Goal: Ask a question: Seek information or help from site administrators or community

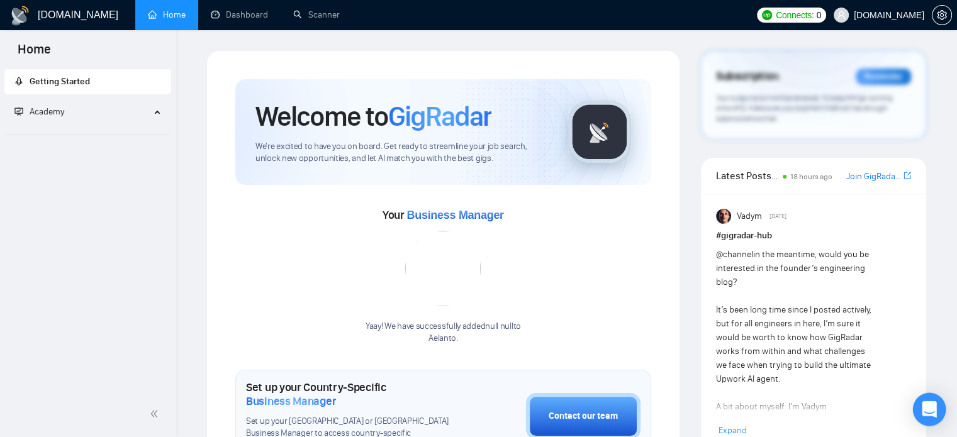
click at [925, 415] on icon "Open Intercom Messenger" at bounding box center [929, 410] width 14 height 16
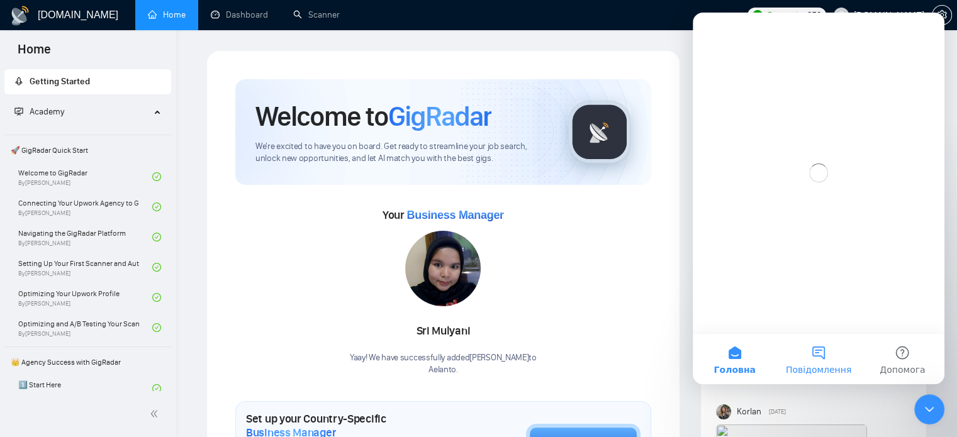
click at [828, 359] on button "Повідомлення" at bounding box center [819, 359] width 84 height 50
click at [924, 30] on icon "Закрити" at bounding box center [925, 29] width 7 height 7
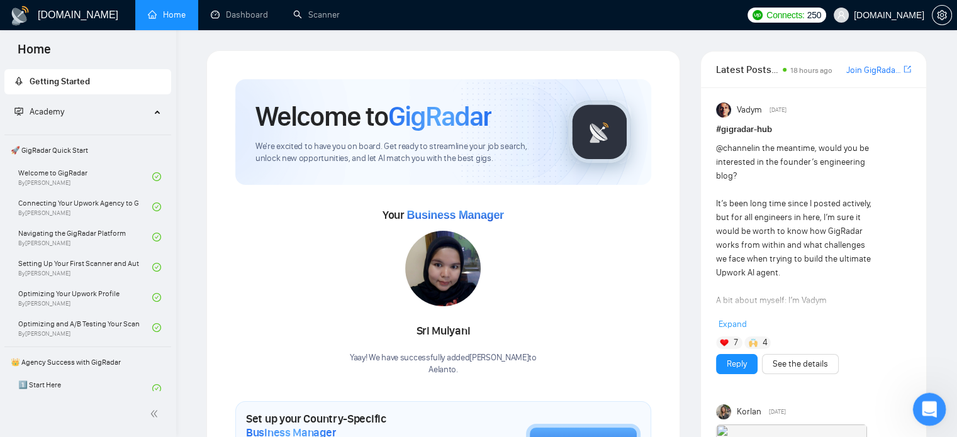
click at [933, 409] on icon "Відкрити програму для спілкування Intercom" at bounding box center [928, 408] width 21 height 21
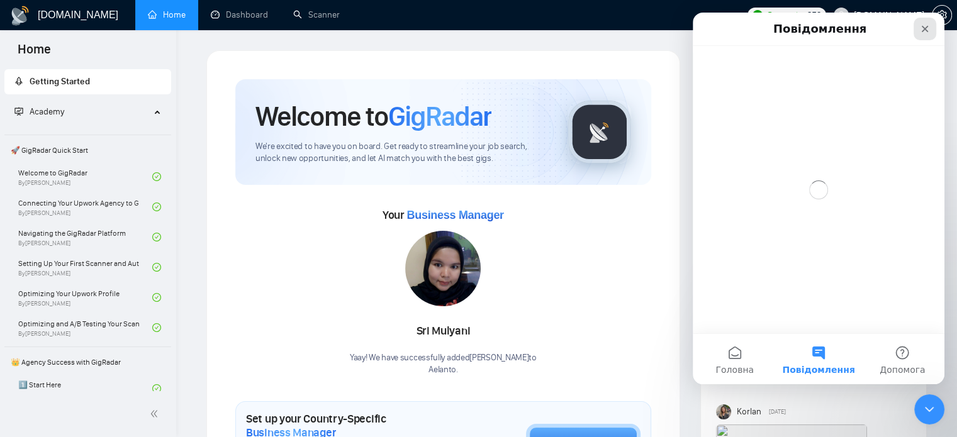
click at [925, 29] on icon "Закрити" at bounding box center [925, 29] width 7 height 7
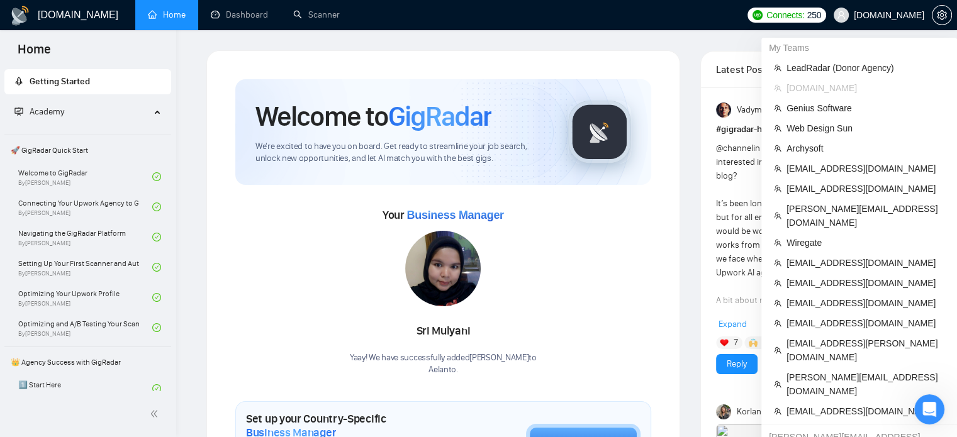
click at [905, 15] on span "Alpacked.io" at bounding box center [889, 15] width 70 height 0
click at [852, 66] on span "LeadRadar (Donor Agency)" at bounding box center [866, 68] width 158 height 14
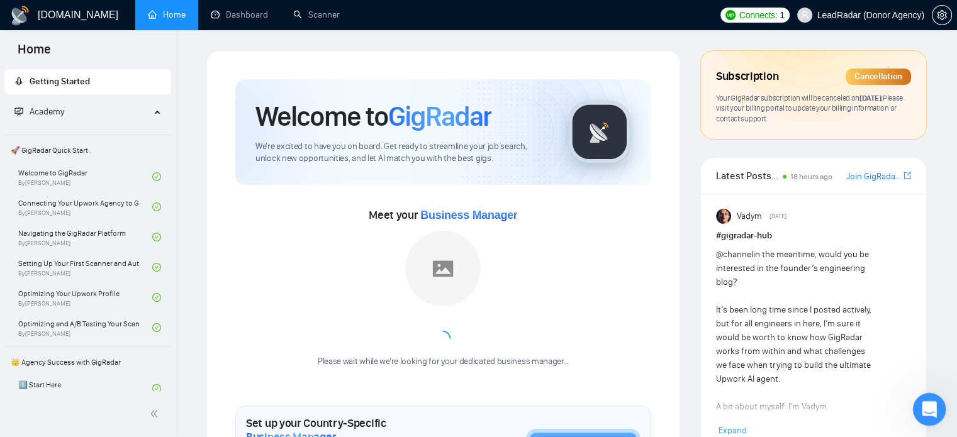
click at [925, 411] on icon "Відкрити програму для спілкування Intercom" at bounding box center [928, 408] width 21 height 21
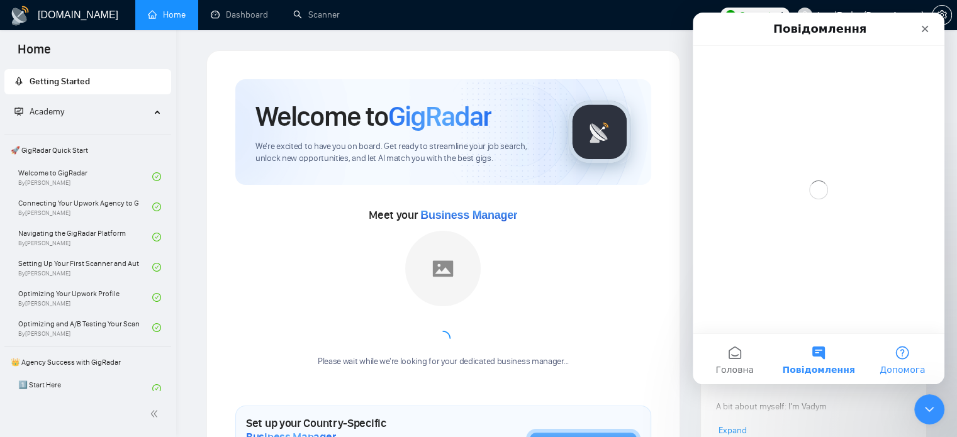
click at [907, 354] on button "Допомога" at bounding box center [903, 359] width 84 height 50
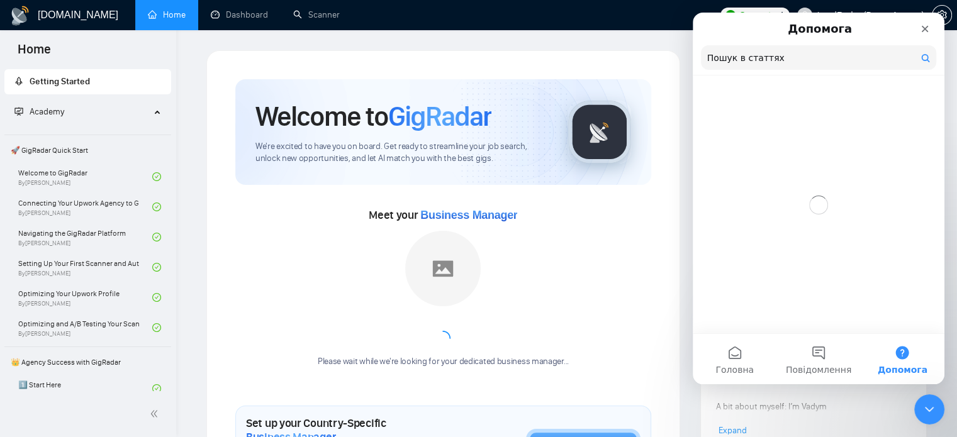
click at [769, 65] on input "Пошук в статтях" at bounding box center [818, 57] width 235 height 25
paste input "Я як власник агенції не бачу чомусь кімнат створених при реплаї клієнта на проп…"
type input "Я як власник агенції не бачу чомусь кімнат створених при реплаї клієнта на проп…"
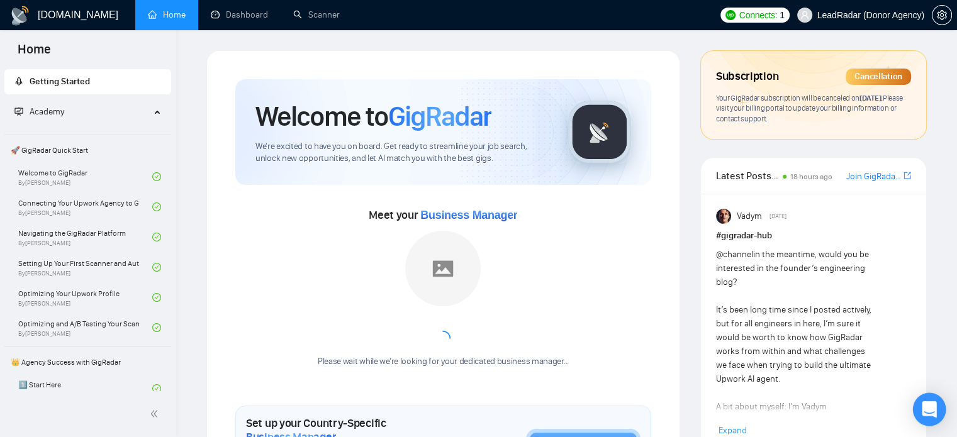
click at [927, 412] on icon "Open Intercom Messenger" at bounding box center [930, 410] width 16 height 16
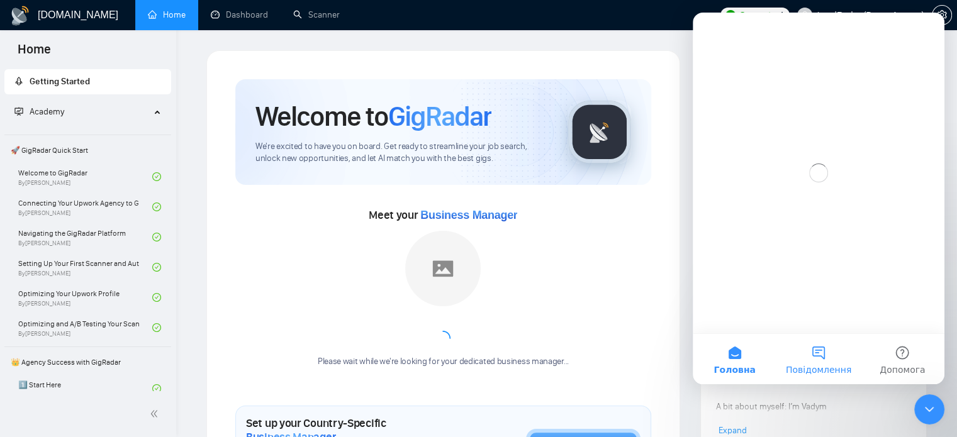
click at [825, 363] on button "Повідомлення" at bounding box center [819, 359] width 84 height 50
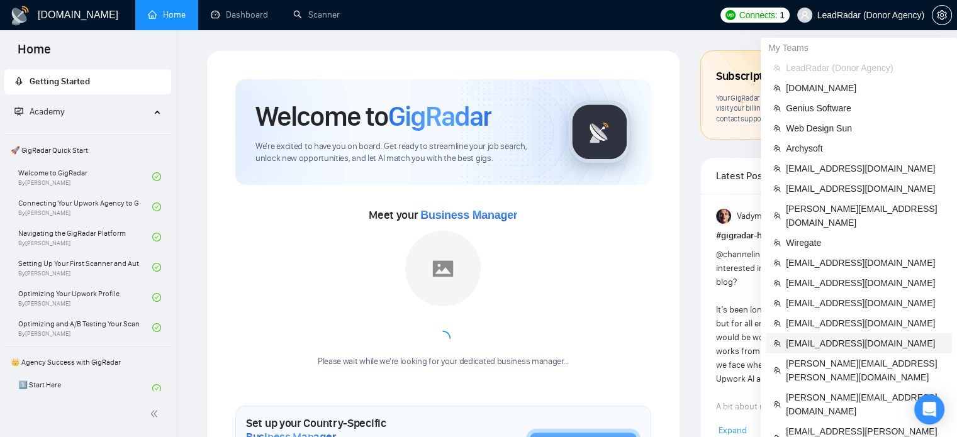
click at [801, 337] on span "[EMAIL_ADDRESS][DOMAIN_NAME]" at bounding box center [865, 344] width 159 height 14
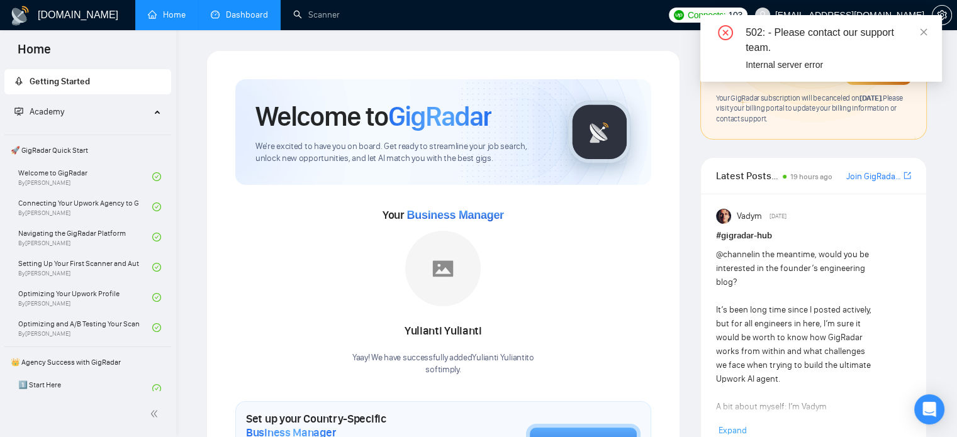
click at [227, 17] on link "Dashboard" at bounding box center [239, 14] width 57 height 11
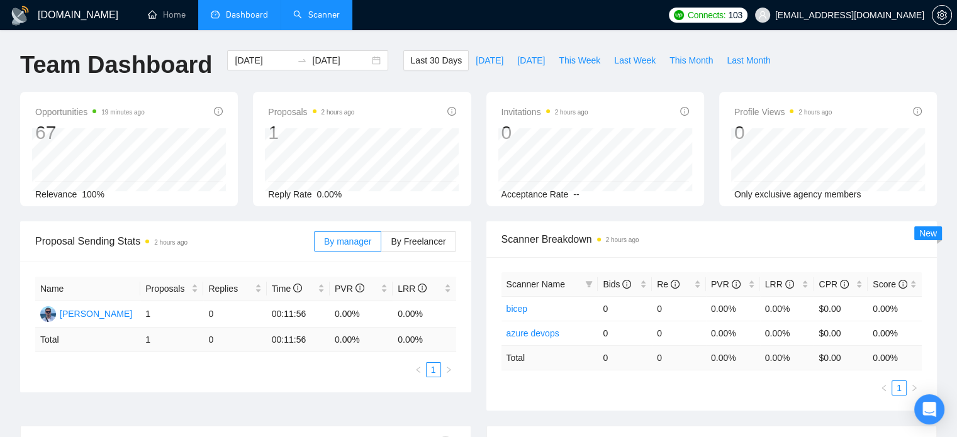
click at [312, 14] on link "Scanner" at bounding box center [316, 14] width 47 height 11
